Goal: Check status: Check status

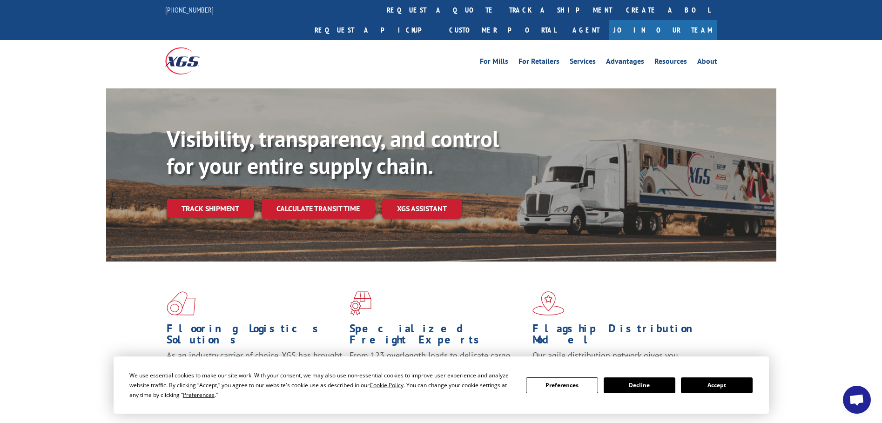
click at [710, 383] on button "Accept" at bounding box center [717, 386] width 72 height 16
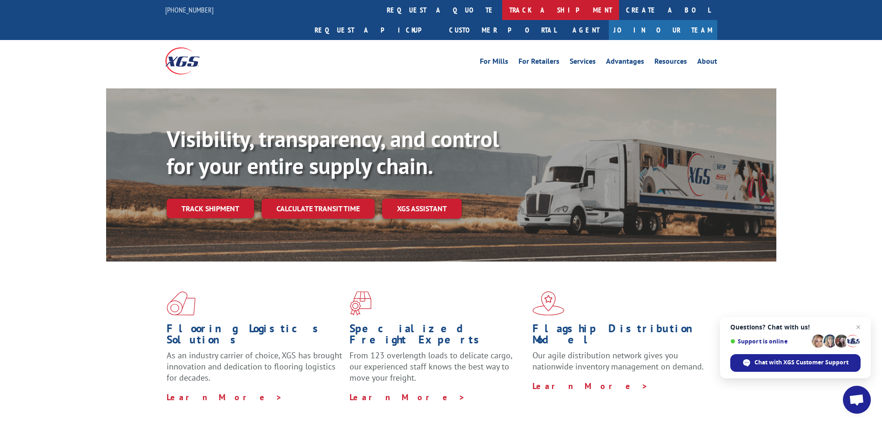
click at [502, 10] on link "track a shipment" at bounding box center [560, 10] width 117 height 20
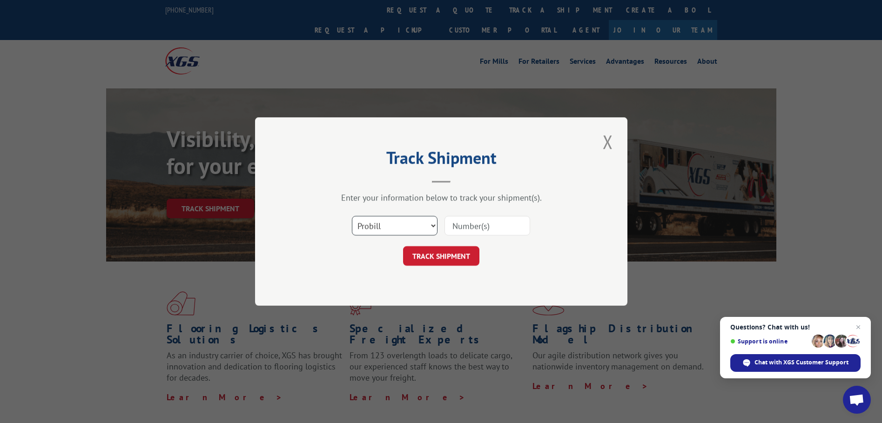
click at [393, 226] on select "Select category... Probill BOL PO" at bounding box center [395, 226] width 86 height 20
select select "bol"
click at [352, 216] on select "Select category... Probill BOL PO" at bounding box center [395, 226] width 86 height 20
click at [453, 226] on input at bounding box center [488, 226] width 86 height 20
paste input "5958276"
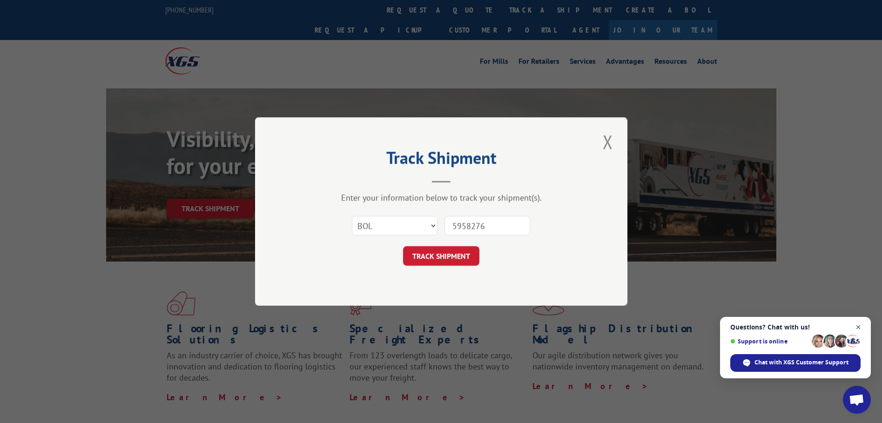
type input "5958276"
click at [858, 326] on span "Open chat" at bounding box center [859, 328] width 12 height 12
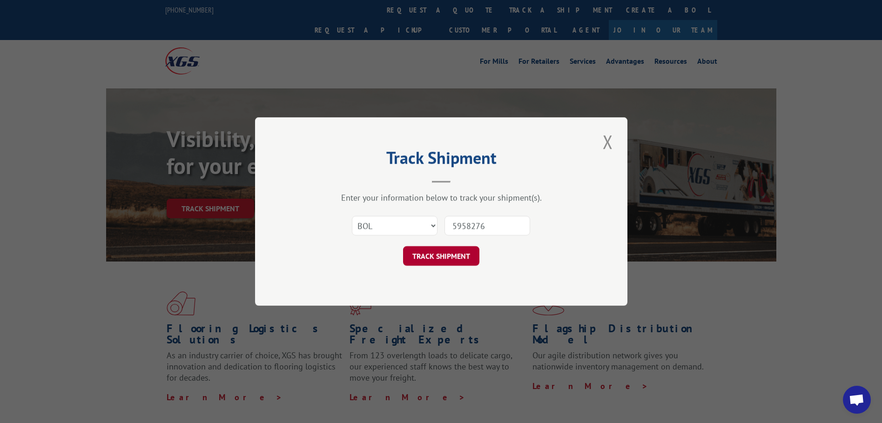
click at [449, 257] on button "TRACK SHIPMENT" at bounding box center [441, 256] width 76 height 20
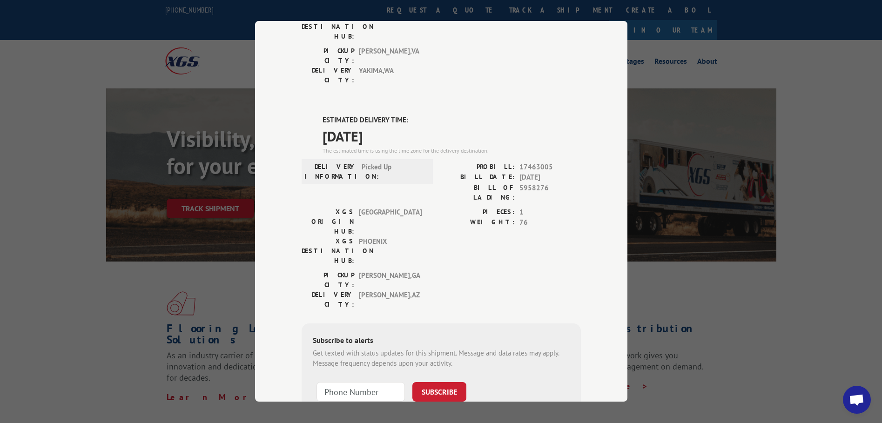
scroll to position [140, 0]
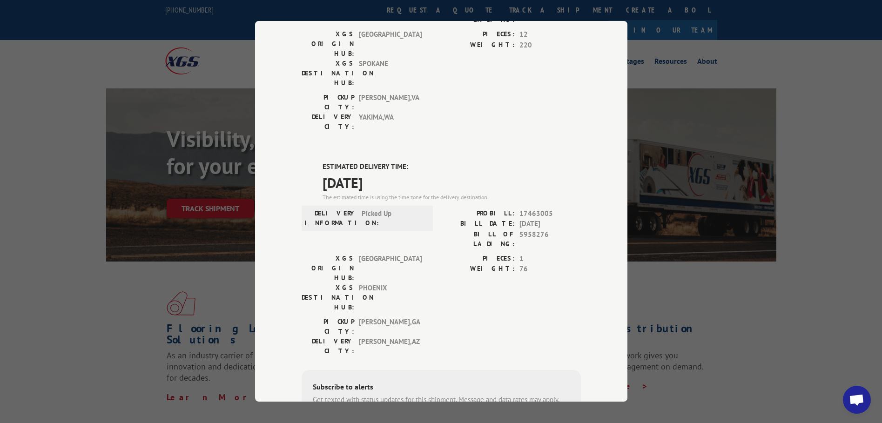
drag, startPoint x: 318, startPoint y: 111, endPoint x: 391, endPoint y: 128, distance: 75.5
click at [391, 162] on div "ESTIMATED DELIVERY TIME: [DATE] The estimated time is using the time zone for t…" at bounding box center [441, 329] width 279 height 335
copy div "ESTIMATED DELIVERY TIME: [DATE]"
